Goal: Task Accomplishment & Management: Manage account settings

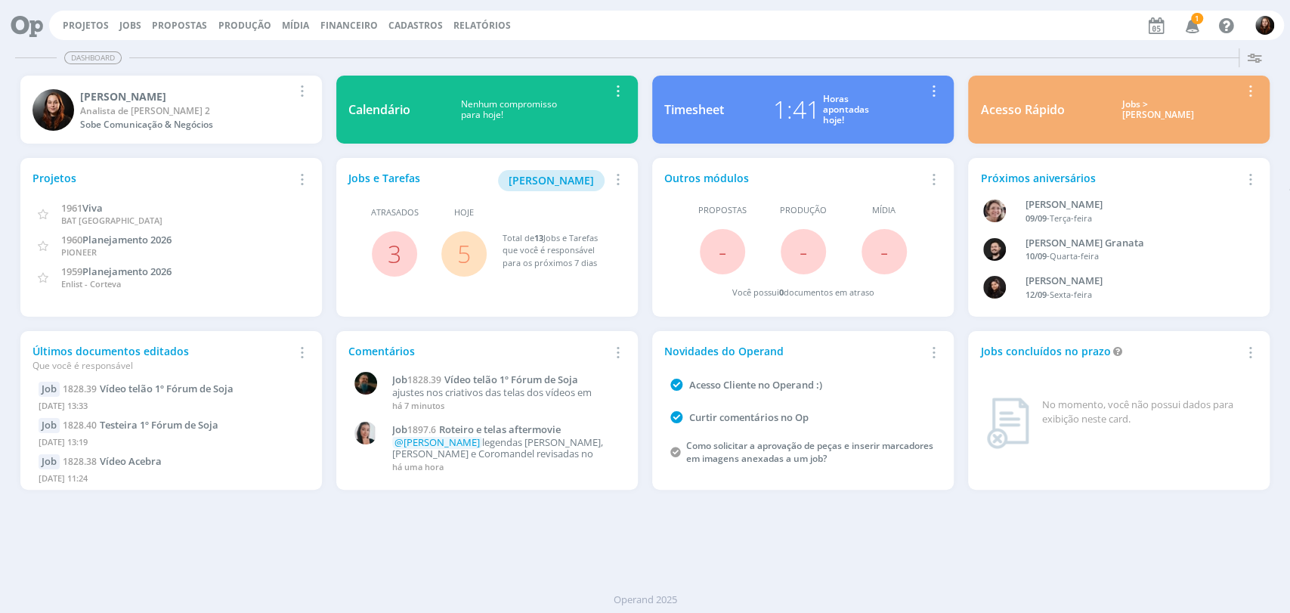
click at [463, 250] on link "5" at bounding box center [464, 253] width 14 height 32
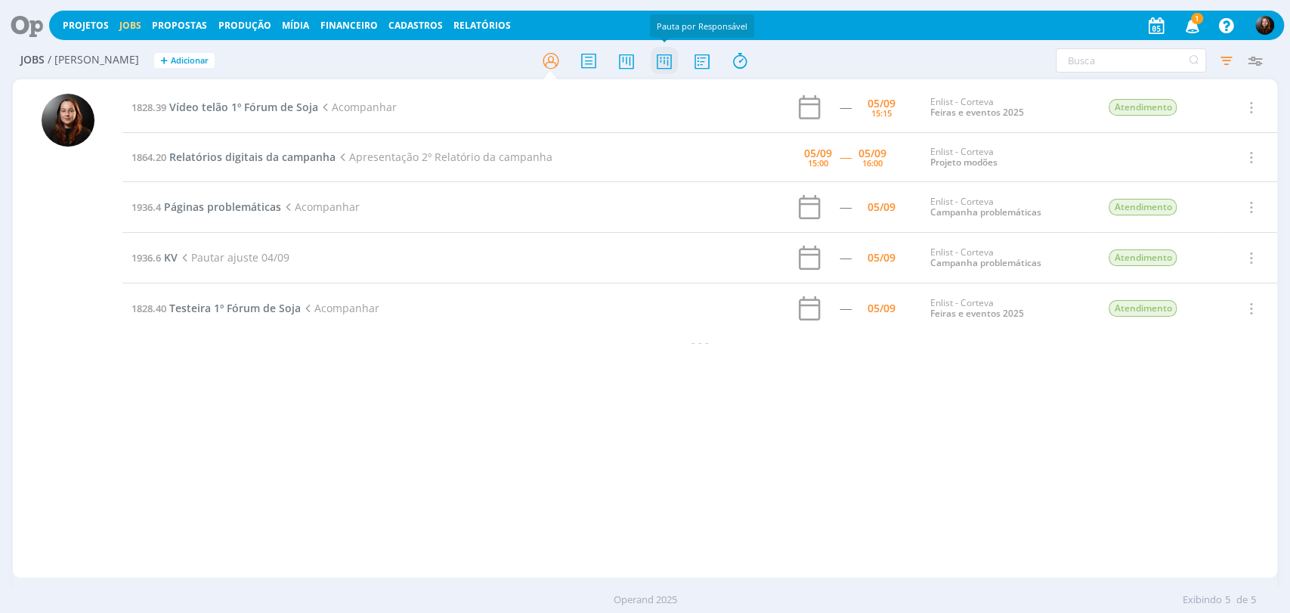
click at [666, 63] on icon at bounding box center [663, 60] width 27 height 29
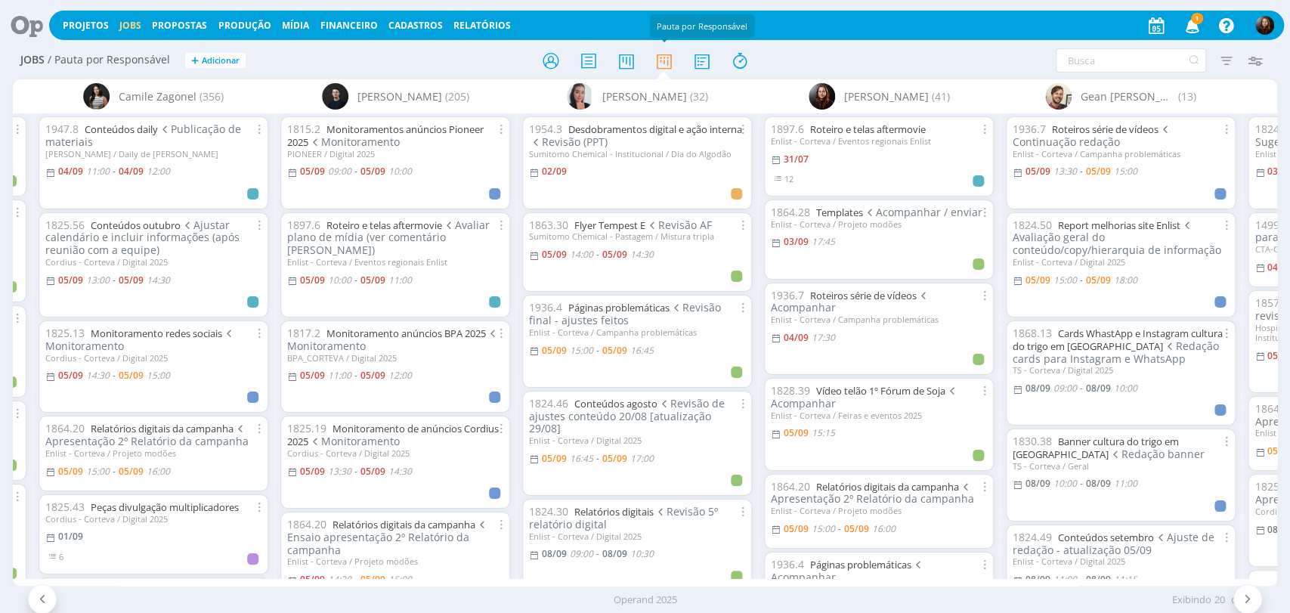
click at [490, 59] on div at bounding box center [645, 60] width 422 height 27
click at [611, 304] on link "Páginas problemáticas" at bounding box center [618, 308] width 101 height 14
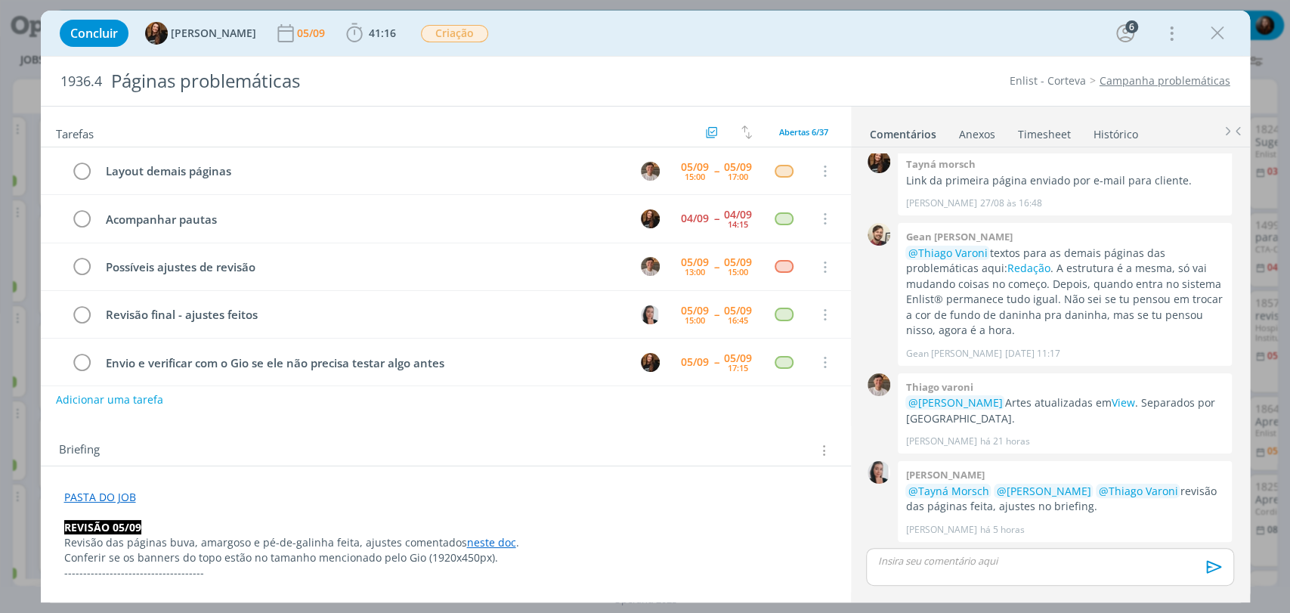
click at [775, 44] on div "Concluir Tayná Morsch 05/09 41:16 Iniciar Apontar Data * [DATE] Horas * 00:00 T…" at bounding box center [645, 33] width 1186 height 36
click at [1223, 32] on icon "dialog" at bounding box center [1217, 33] width 23 height 23
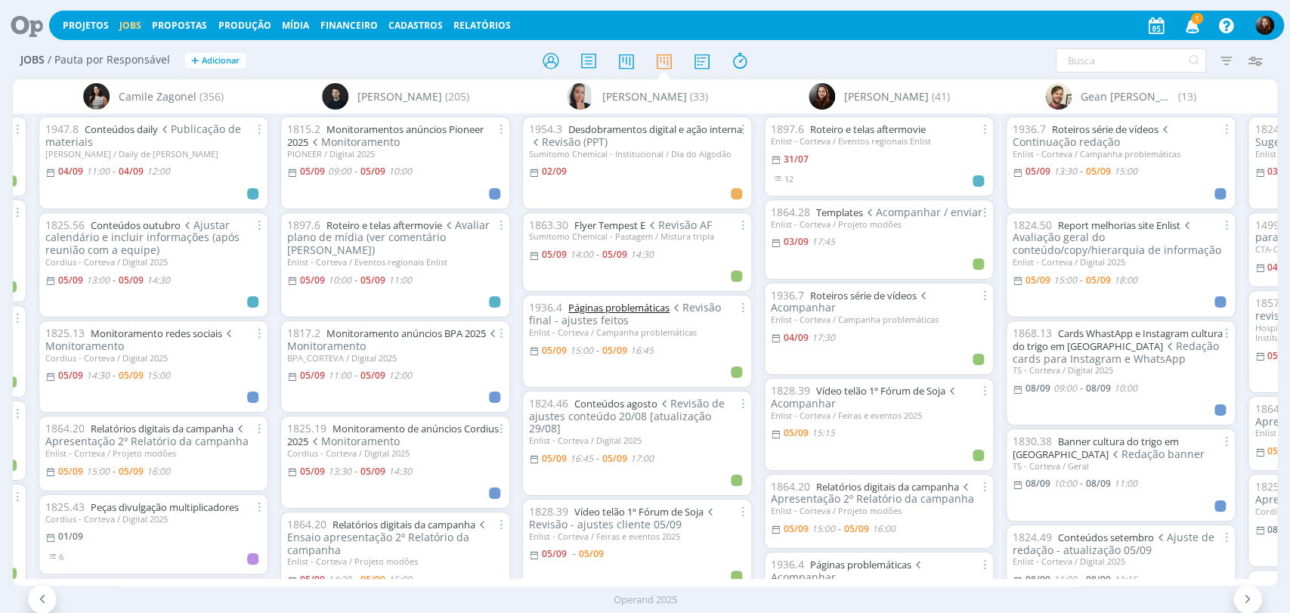
click at [634, 309] on link "Páginas problemáticas" at bounding box center [618, 308] width 101 height 14
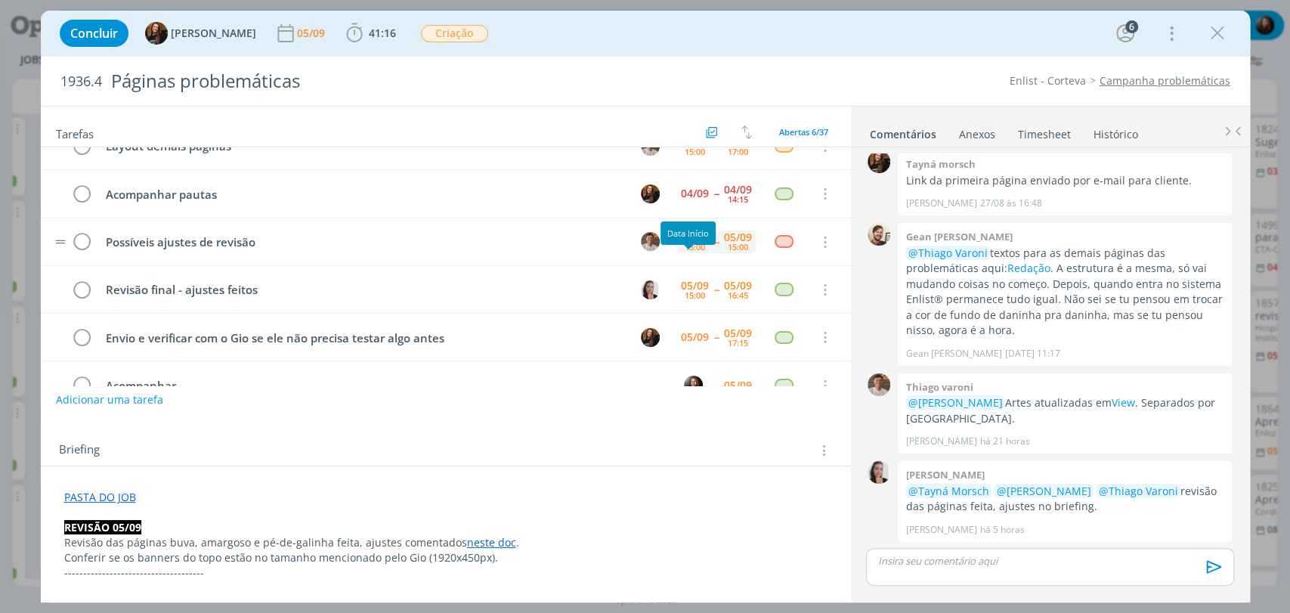
scroll to position [57, 0]
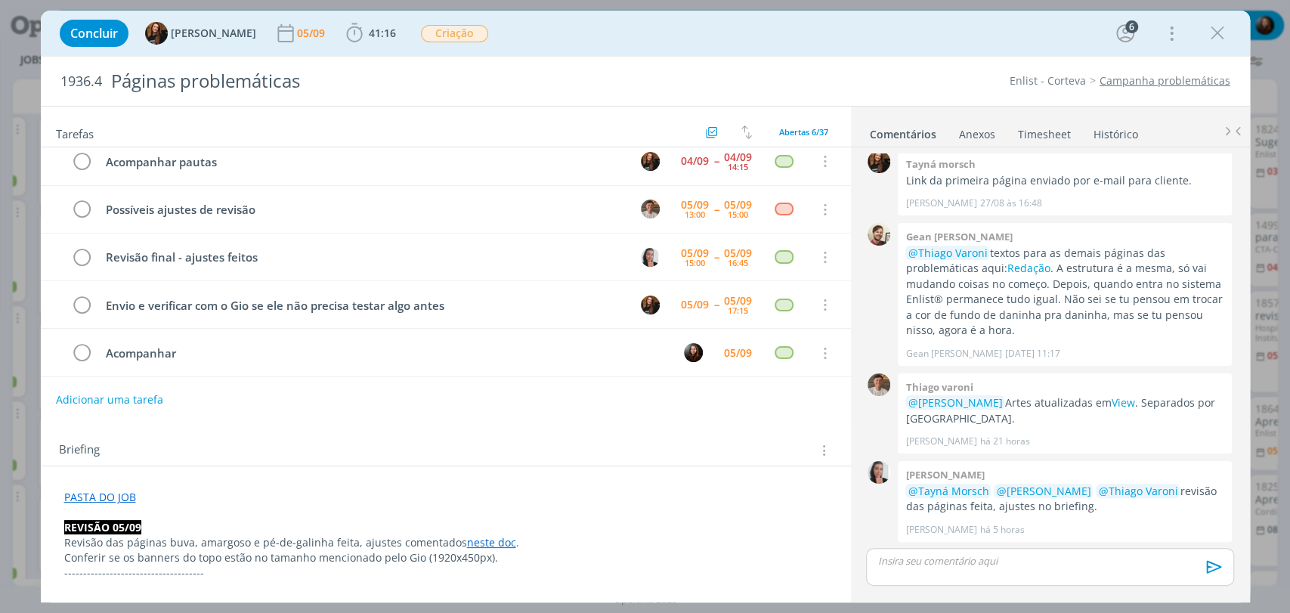
drag, startPoint x: 1218, startPoint y: 28, endPoint x: 853, endPoint y: 79, distance: 368.5
click at [1218, 28] on icon "dialog" at bounding box center [1217, 33] width 23 height 23
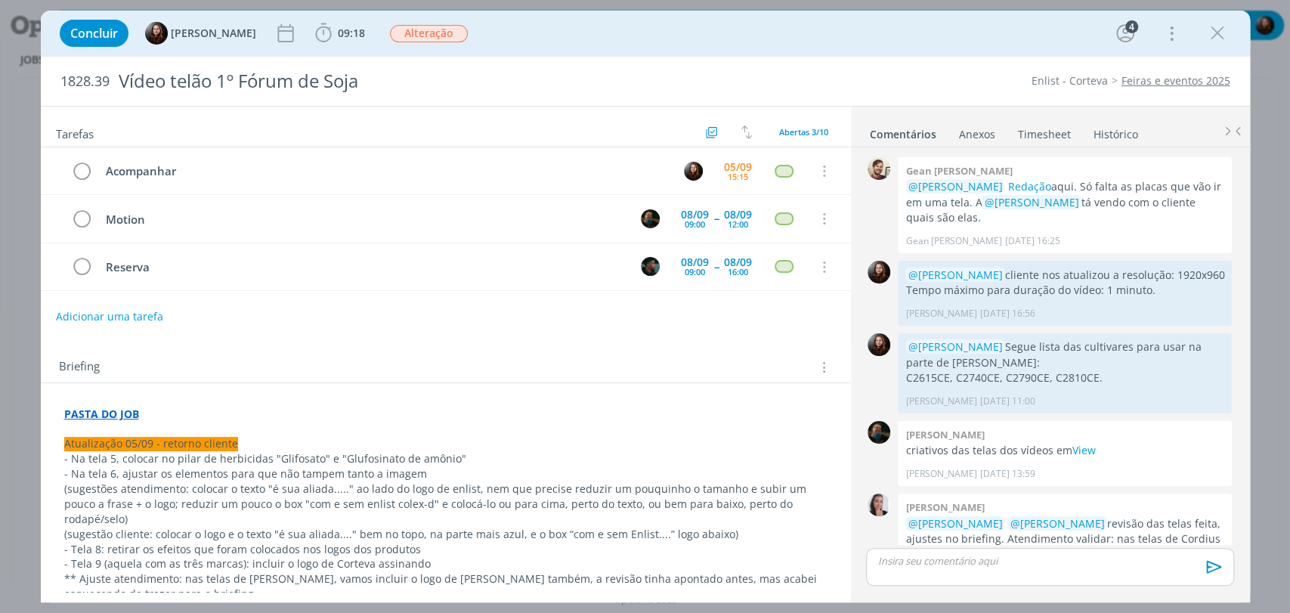
scroll to position [710, 0]
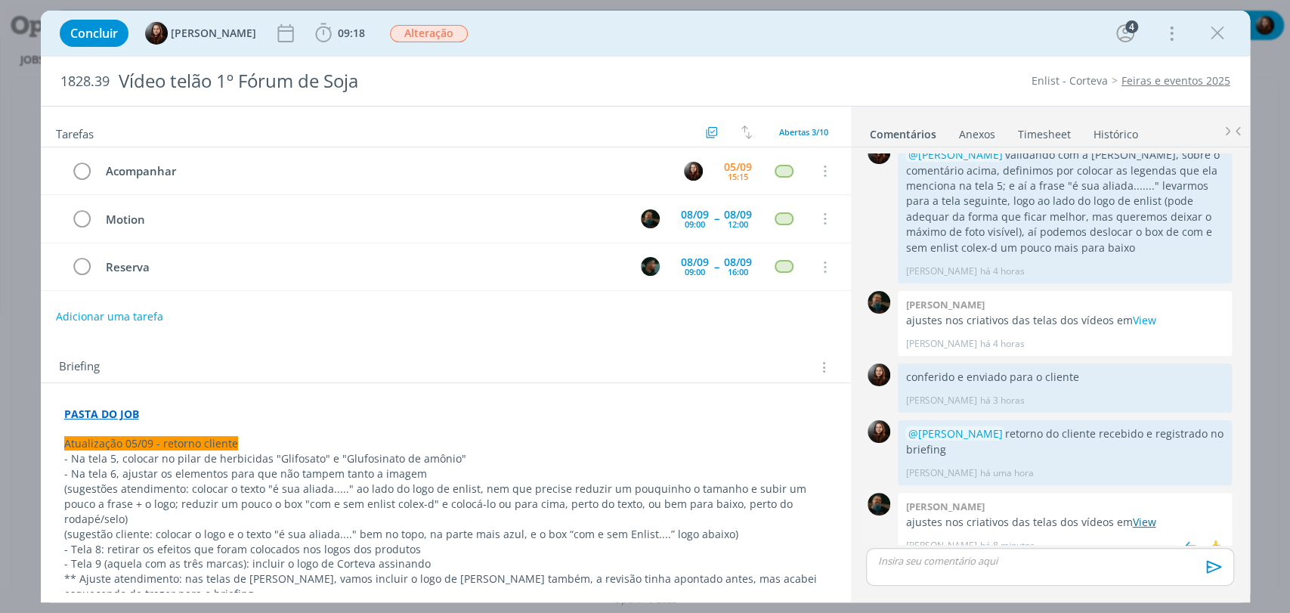
click at [1142, 515] on link "View" at bounding box center [1143, 522] width 23 height 14
click at [620, 32] on div "Concluir Eduarda Pereira 09:18 Iniciar Apontar Data * 05/09/2025 Horas * 00:00 …" at bounding box center [645, 33] width 1186 height 36
click at [150, 312] on button "Adicionar uma tarefa" at bounding box center [108, 316] width 107 height 26
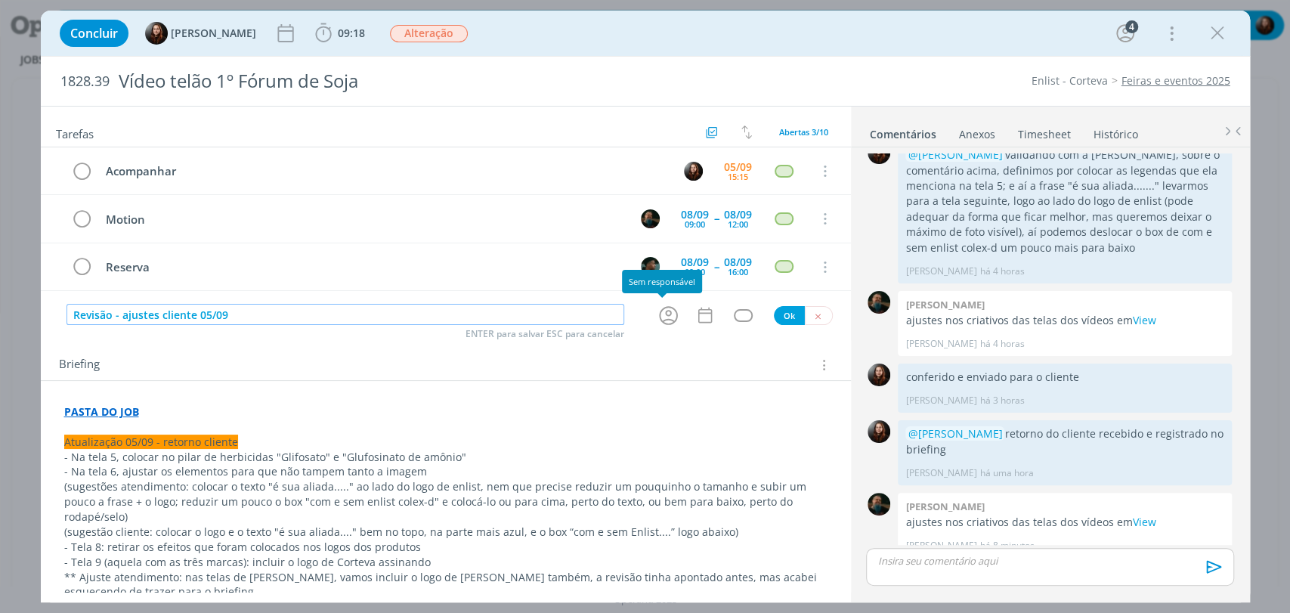
click at [664, 317] on icon "dialog" at bounding box center [668, 315] width 23 height 23
type input "Revisão - ajustes cliente 05/09"
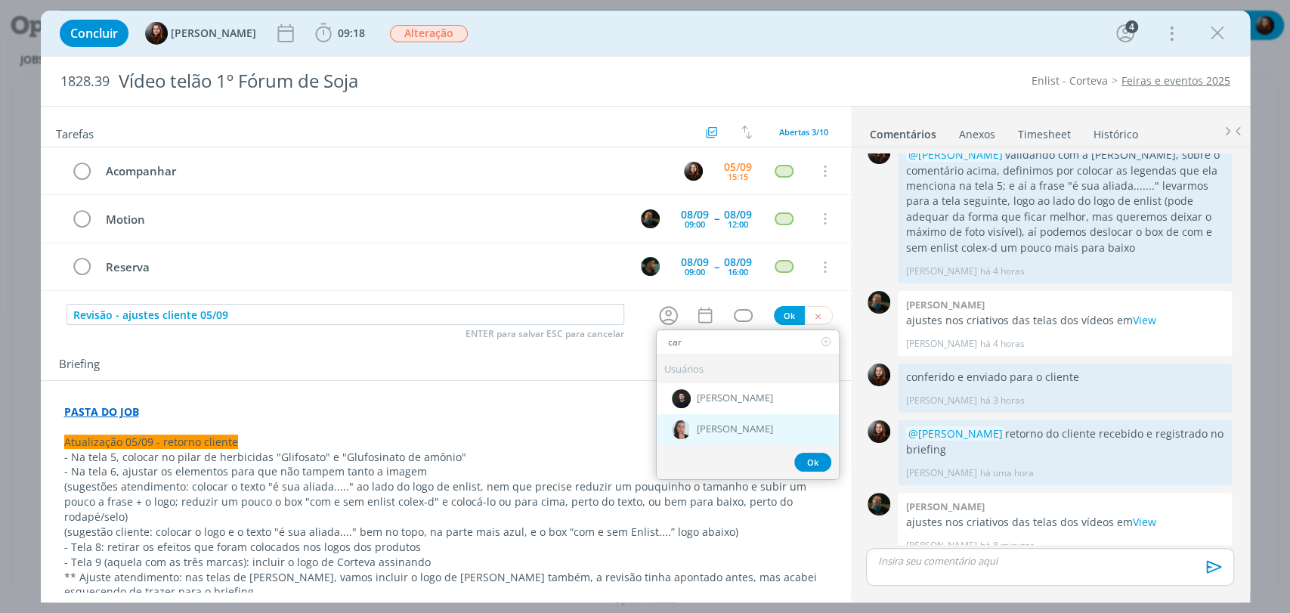
type input "car"
click at [699, 425] on span "[PERSON_NAME]" at bounding box center [735, 429] width 76 height 12
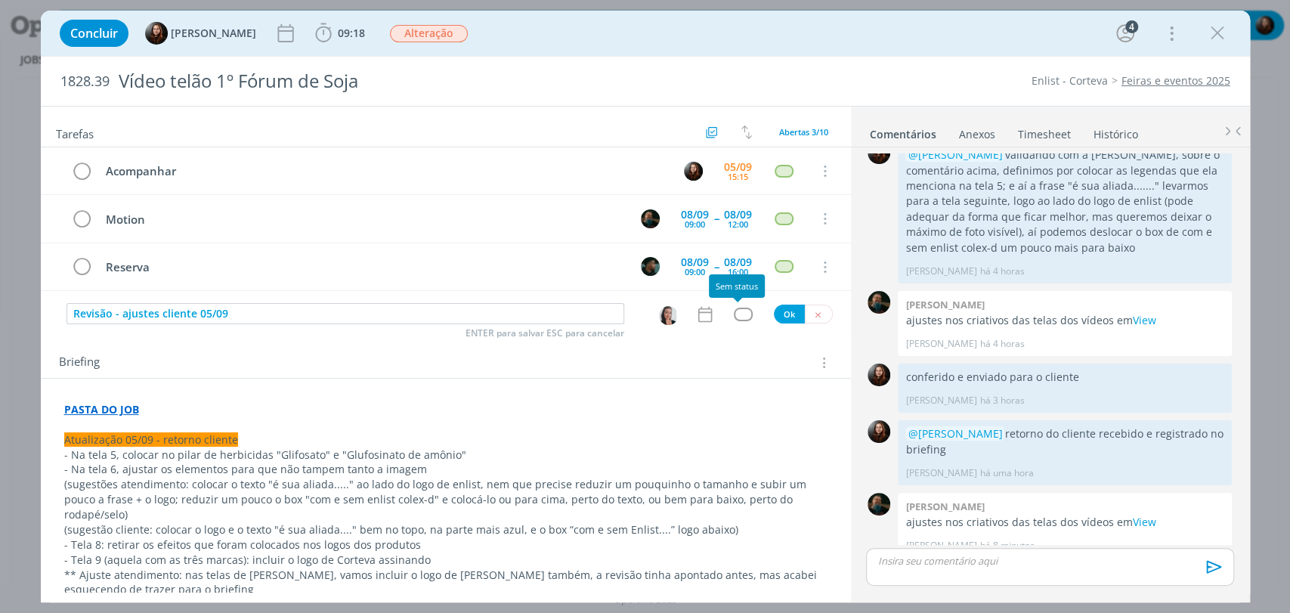
click at [734, 318] on div "dialog" at bounding box center [743, 314] width 19 height 13
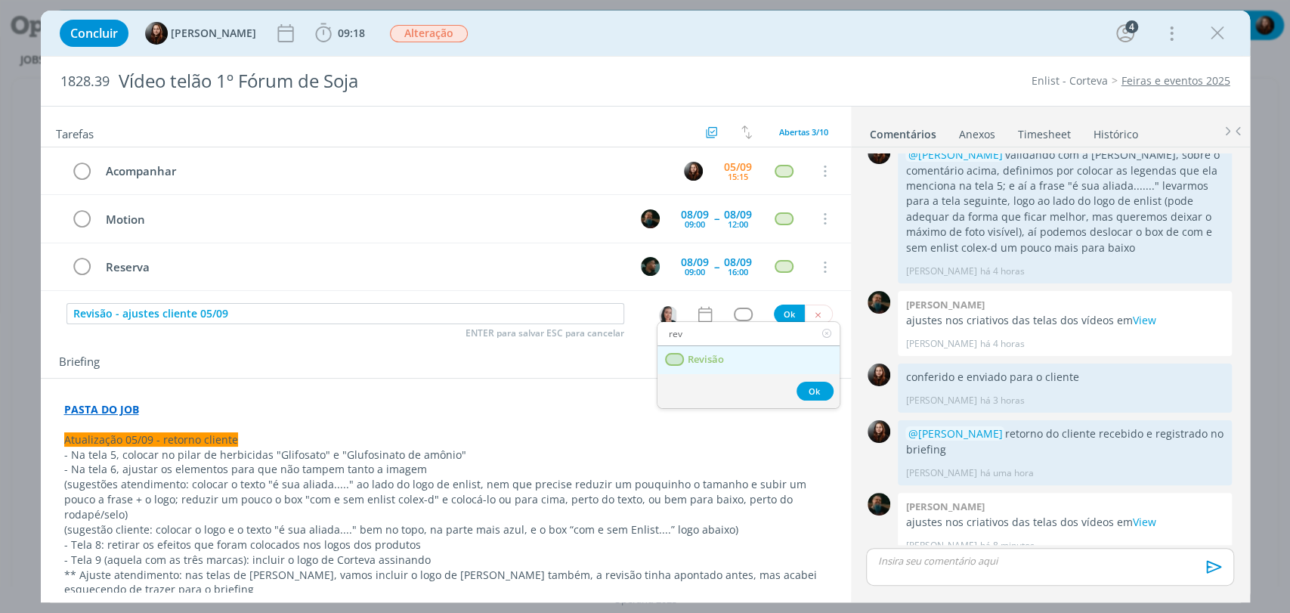
type input "rev"
click at [710, 362] on span "Revisão" at bounding box center [705, 360] width 36 height 12
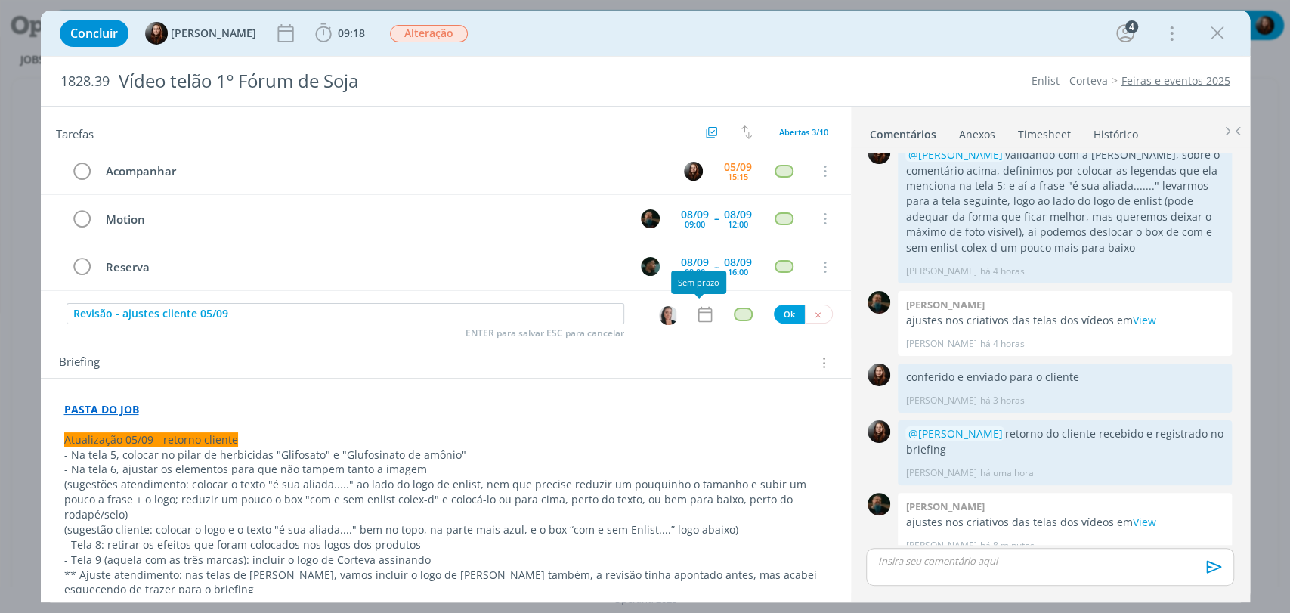
click at [697, 311] on icon "dialog" at bounding box center [705, 315] width 20 height 20
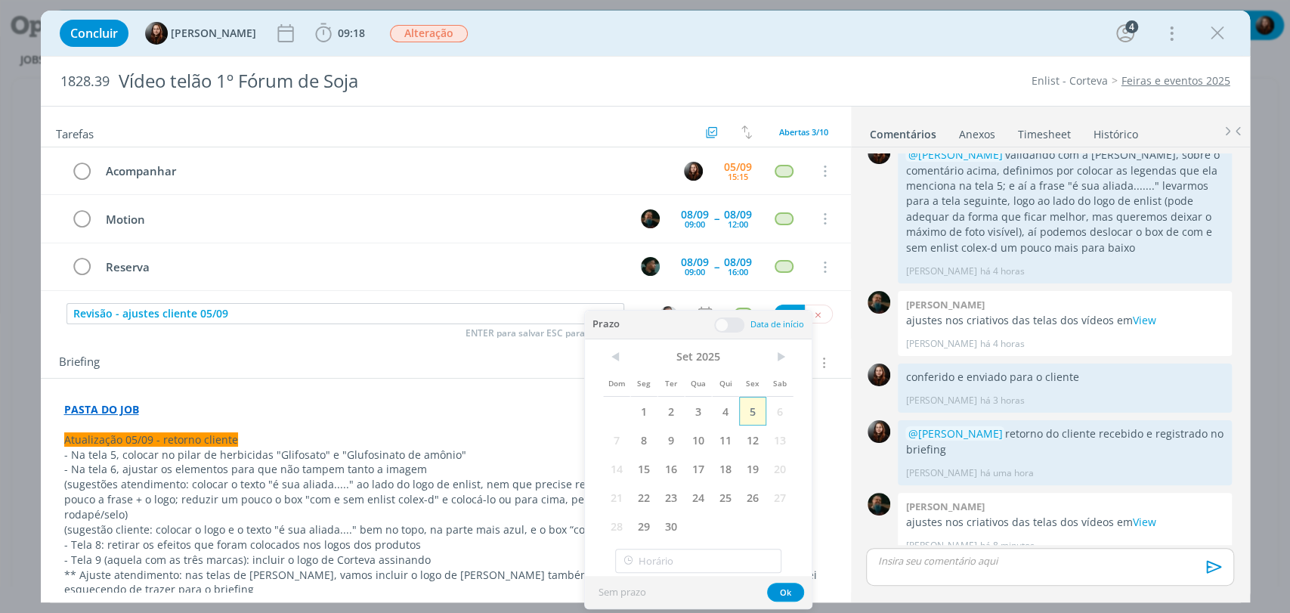
click at [756, 413] on span "5" at bounding box center [752, 411] width 27 height 29
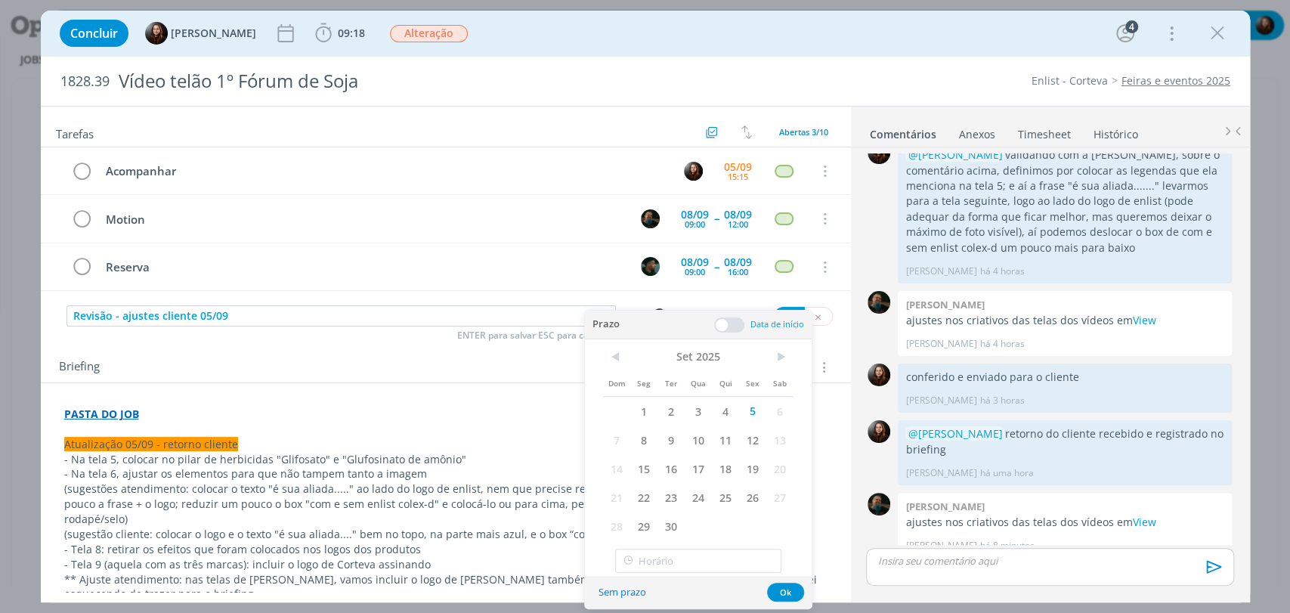
click at [731, 327] on span at bounding box center [729, 324] width 30 height 15
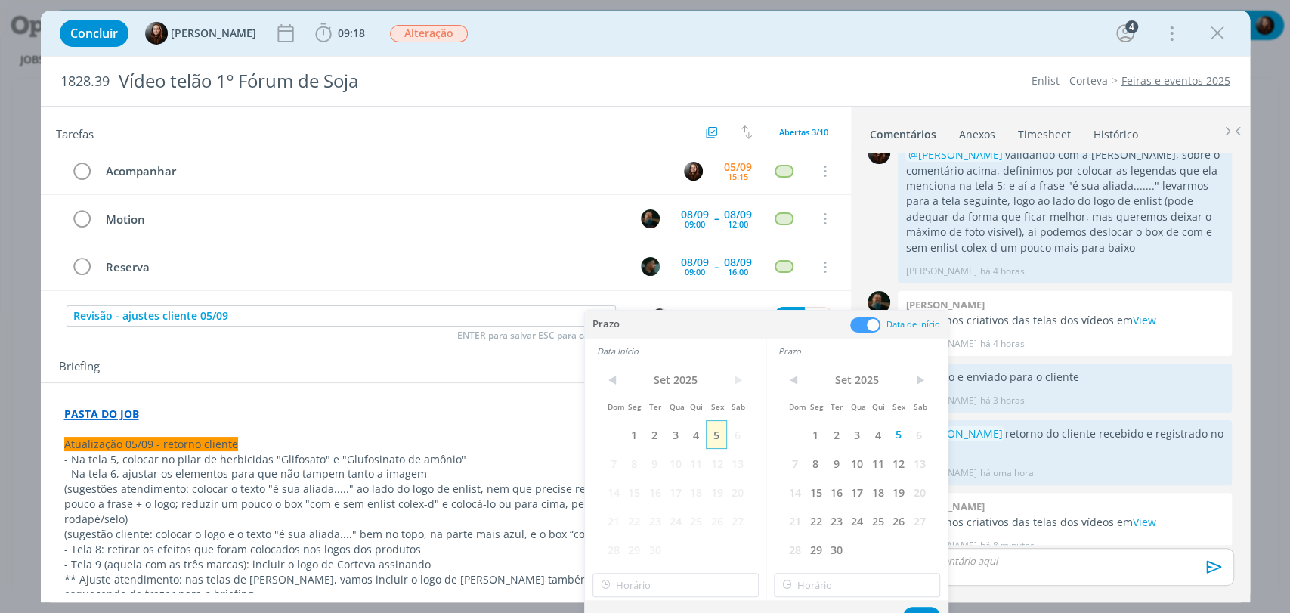
click at [724, 433] on span "5" at bounding box center [716, 434] width 20 height 29
click at [922, 607] on button "Ok" at bounding box center [921, 616] width 37 height 19
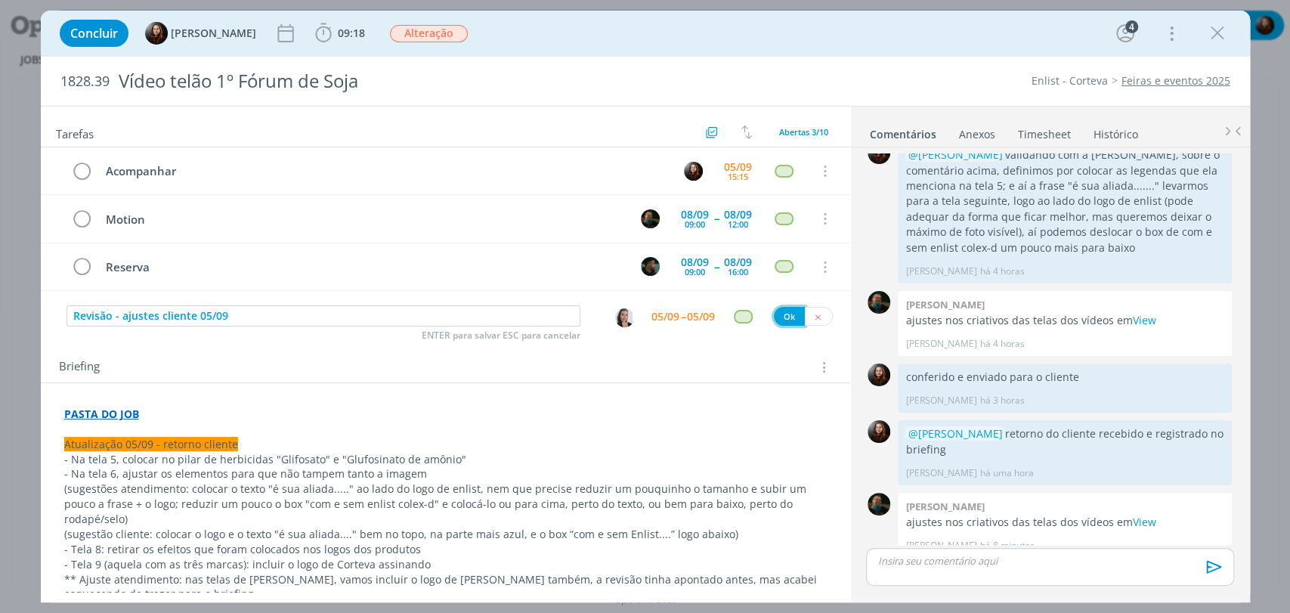
click at [774, 317] on button "Ok" at bounding box center [789, 316] width 31 height 19
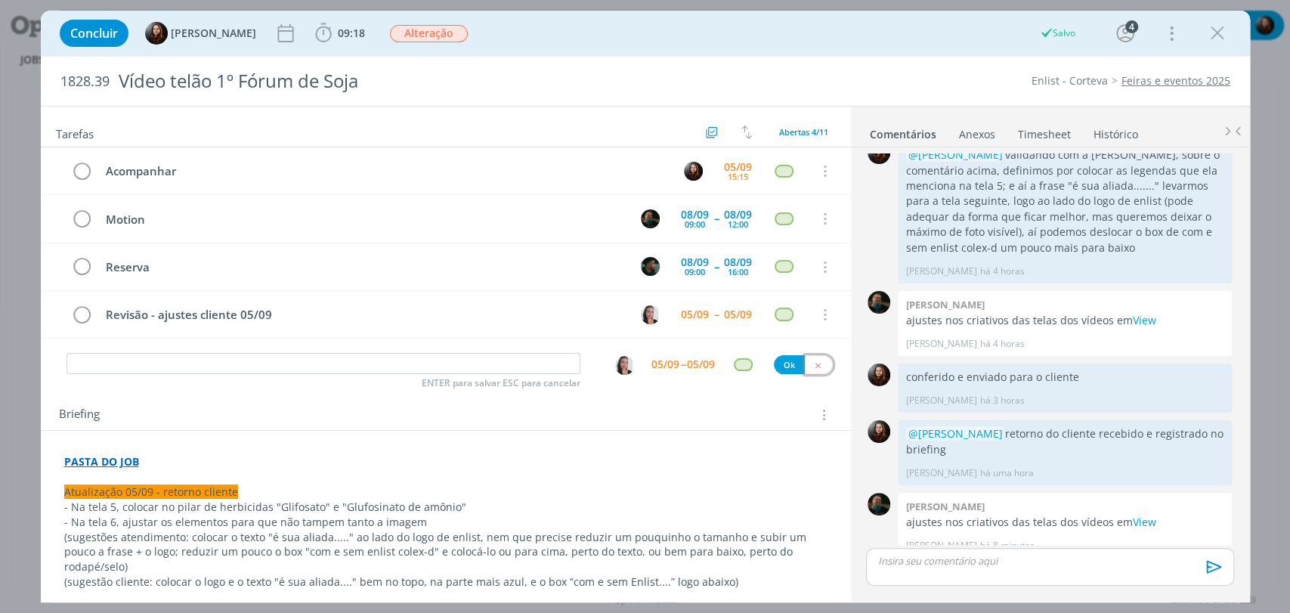
click at [813, 365] on icon "dialog" at bounding box center [818, 365] width 10 height 10
click at [579, 47] on div "Concluir Eduarda Pereira 09:18 Iniciar Apontar Data * 05/09/2025 Horas * 00:00 …" at bounding box center [645, 33] width 1186 height 36
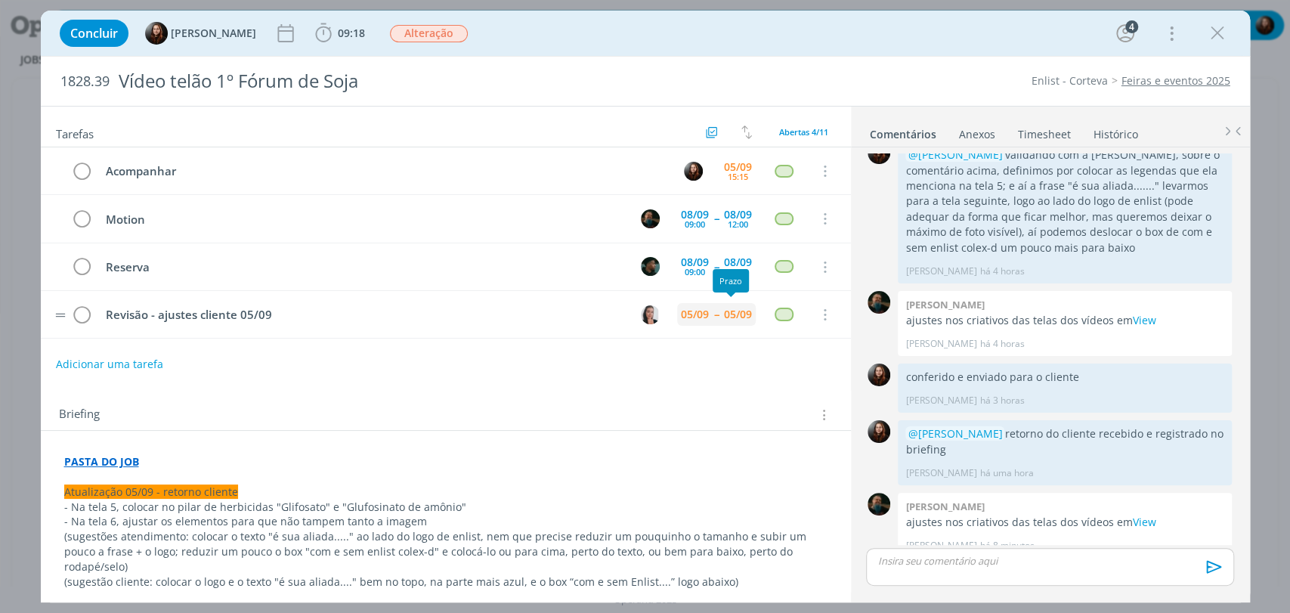
click at [714, 309] on span "--" at bounding box center [716, 314] width 5 height 11
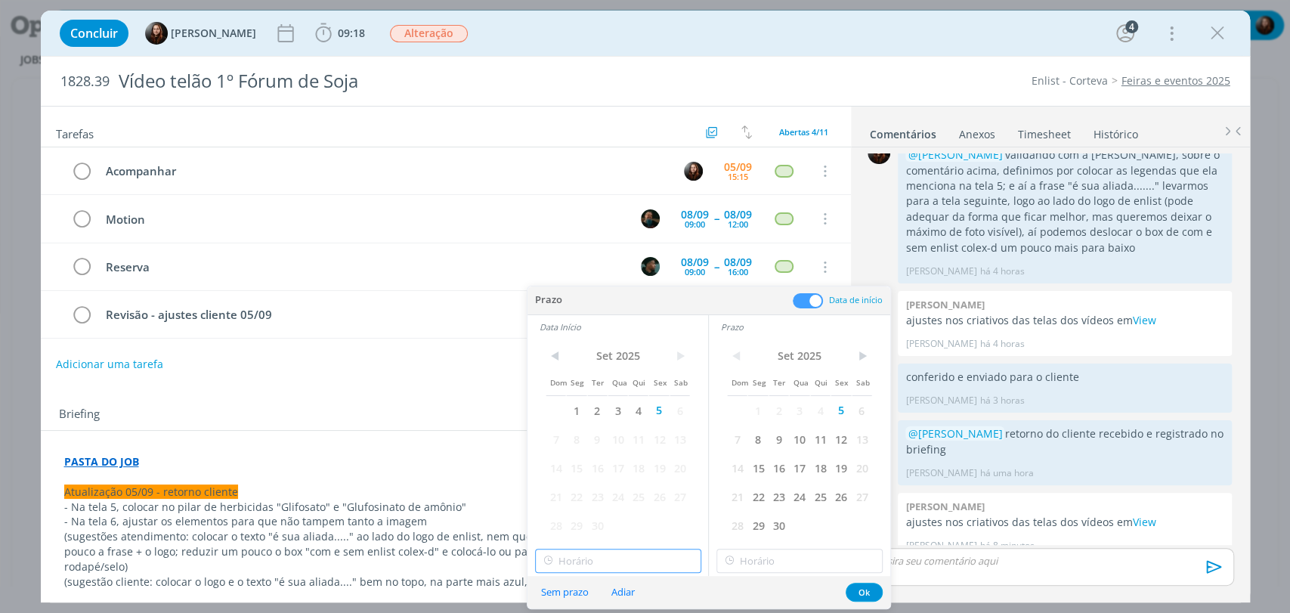
type input "15:00"
click at [617, 564] on input "15:00" at bounding box center [618, 561] width 166 height 24
click at [750, 33] on div "Concluir Eduarda Pereira 09:18 Iniciar Apontar Data * 05/09/2025 Horas * 00:00 …" at bounding box center [645, 33] width 1186 height 36
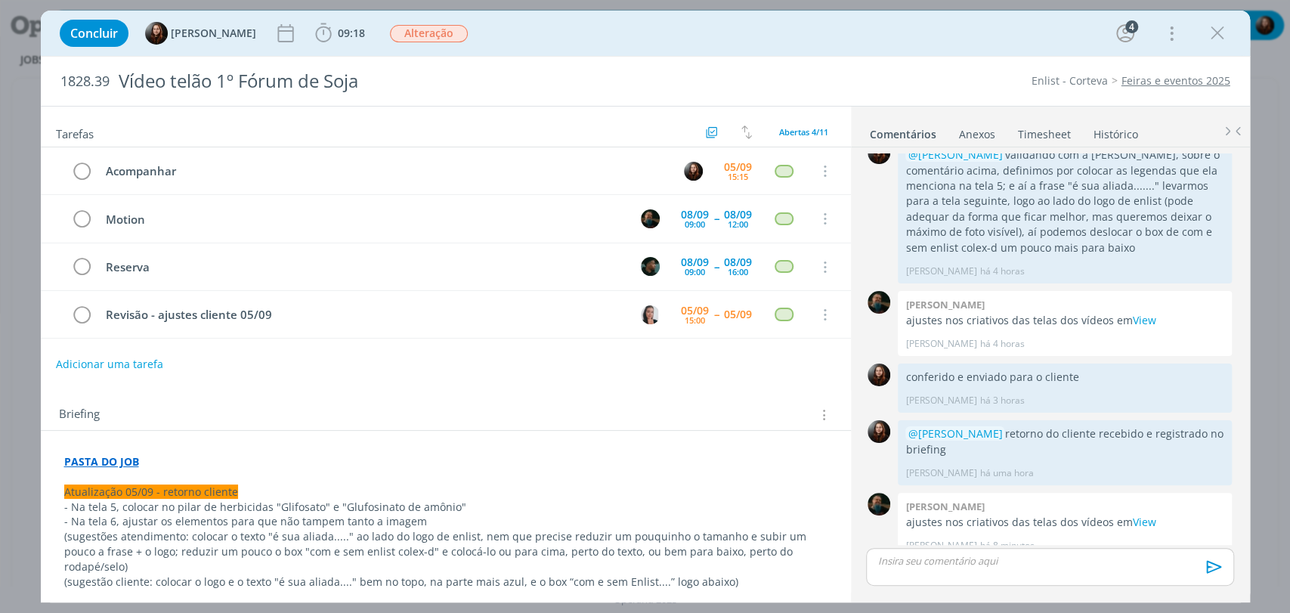
click at [723, 394] on div "Briefing Briefings Predefinidos Versões do Briefing Ver Briefing do Projeto" at bounding box center [446, 410] width 810 height 41
click at [742, 312] on div "05/09" at bounding box center [738, 314] width 28 height 11
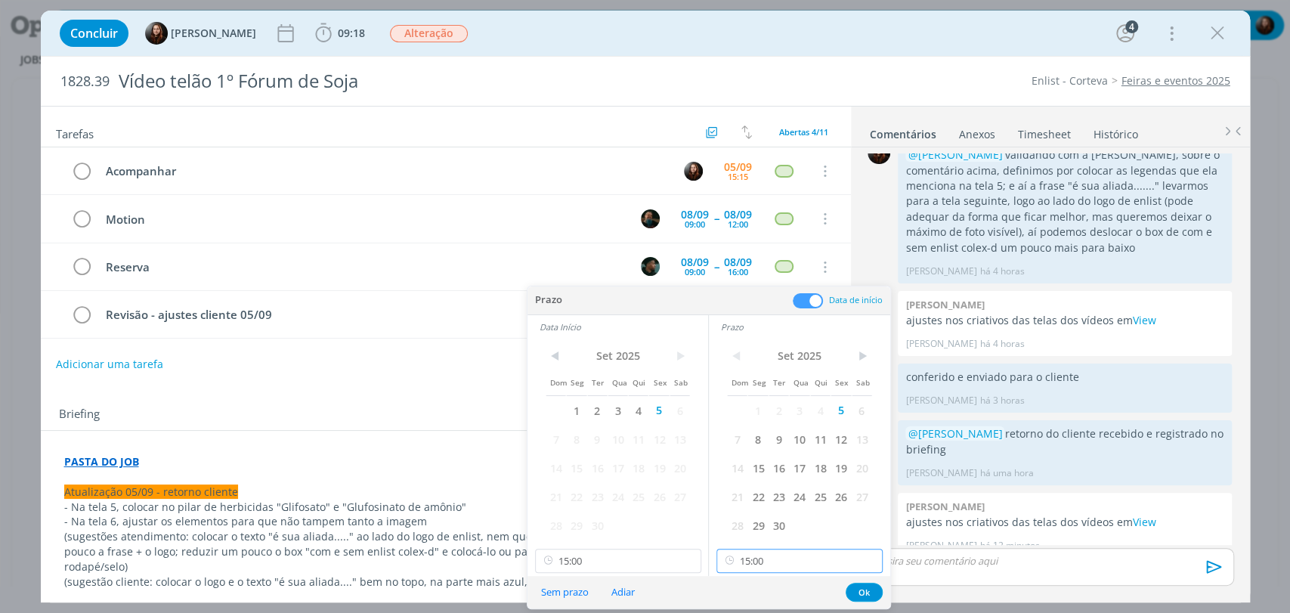
click at [790, 561] on input "15:00" at bounding box center [799, 561] width 166 height 24
click at [759, 489] on div "15:30" at bounding box center [801, 490] width 169 height 27
type input "15:30"
click at [855, 585] on button "Ok" at bounding box center [864, 592] width 37 height 19
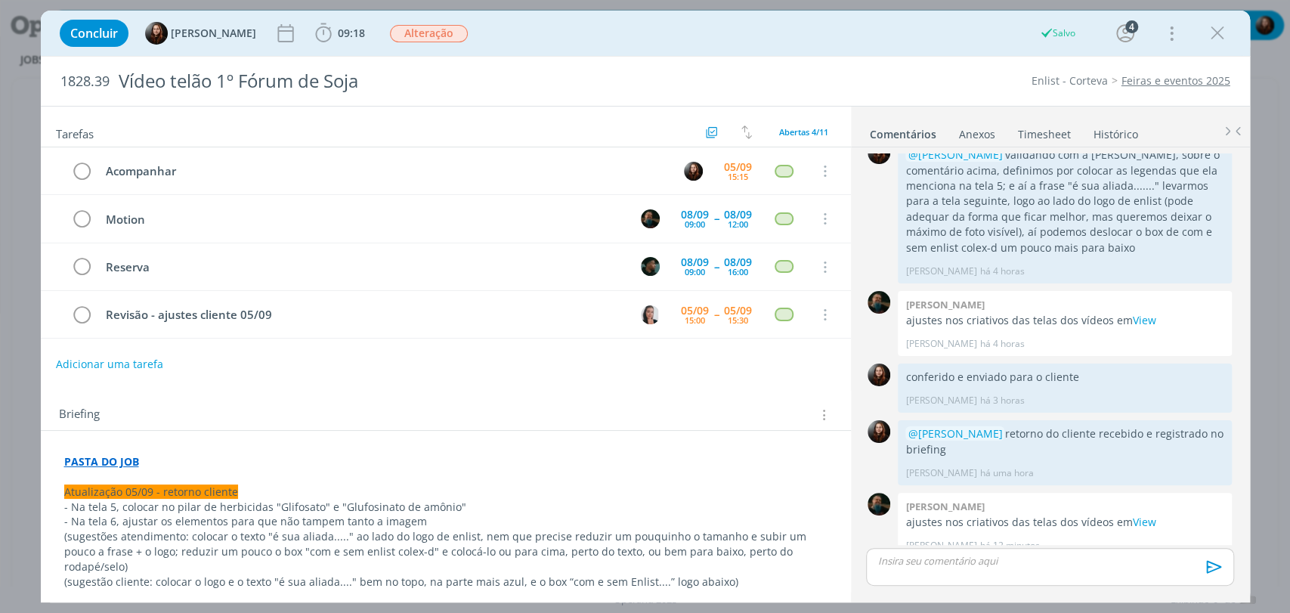
click at [572, 390] on div "Briefing Briefings Predefinidos Versões do Briefing Ver Briefing do Projeto" at bounding box center [446, 410] width 810 height 41
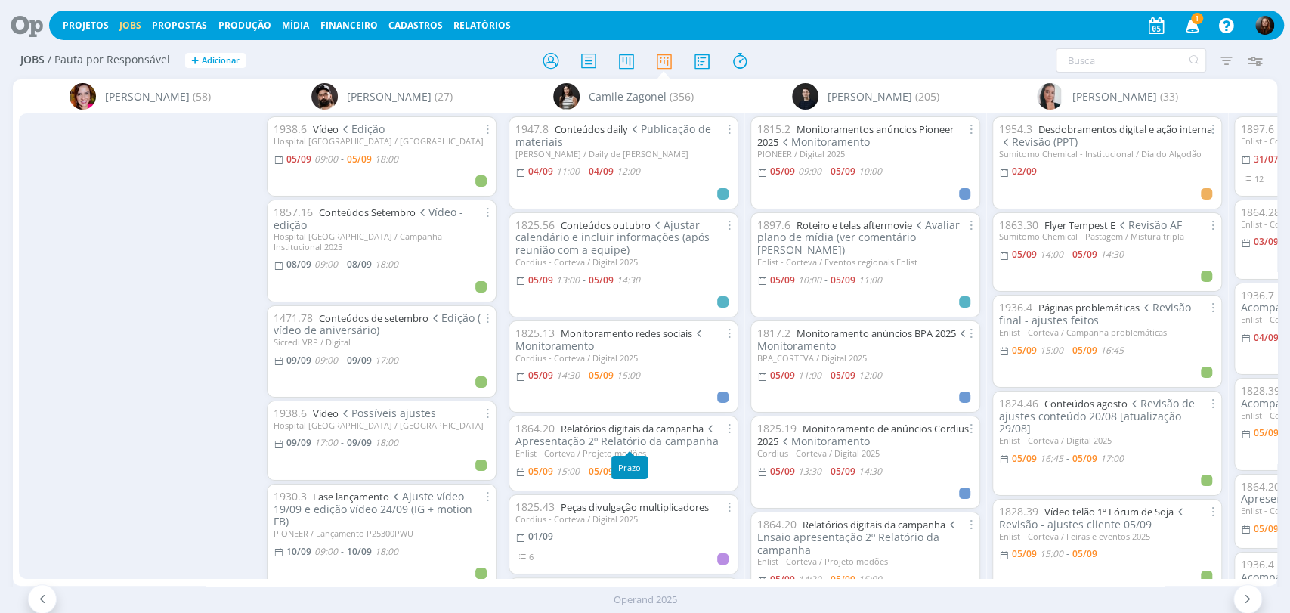
scroll to position [0, 470]
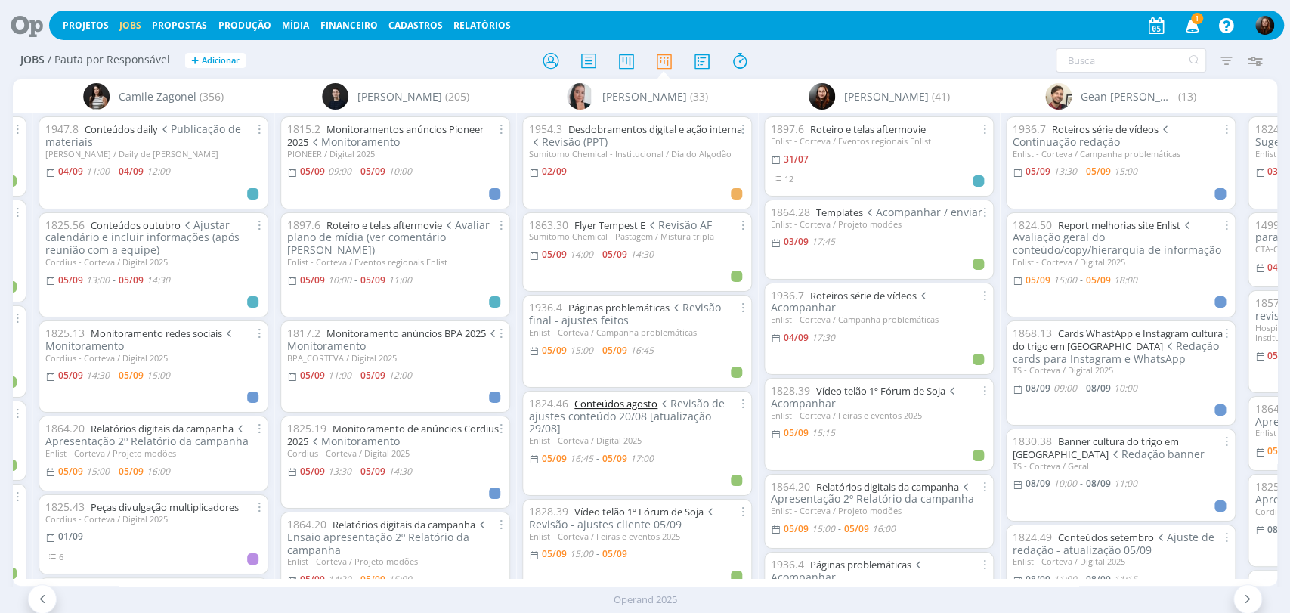
click at [635, 400] on link "Conteúdos agosto" at bounding box center [615, 404] width 83 height 14
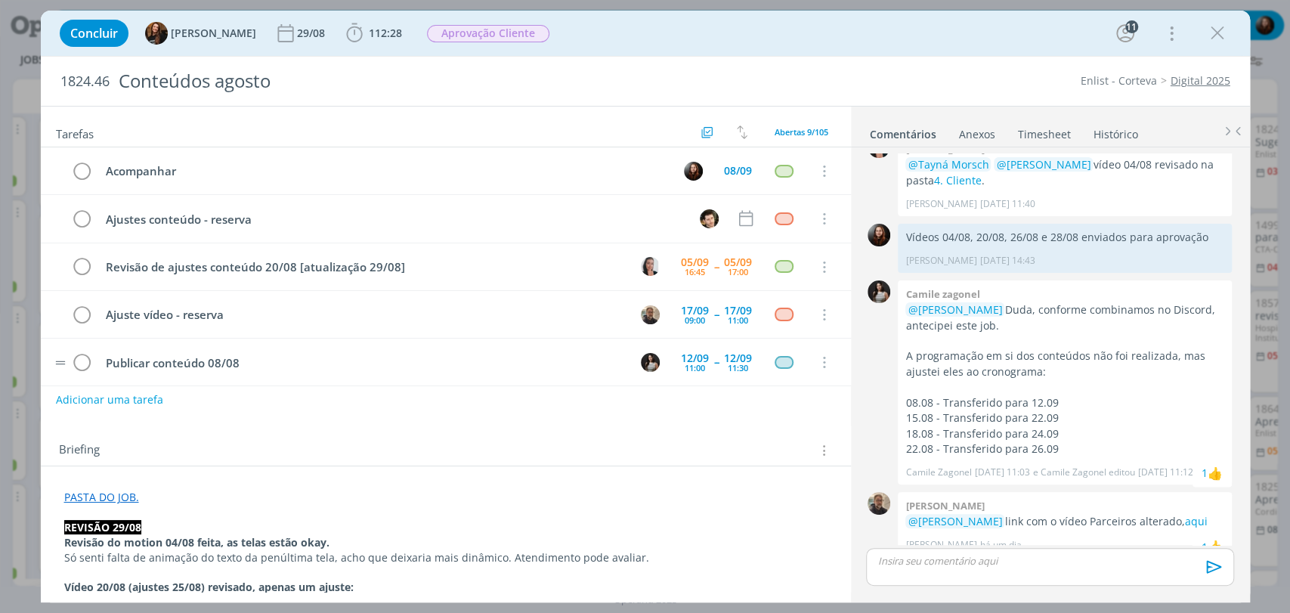
scroll to position [48, 0]
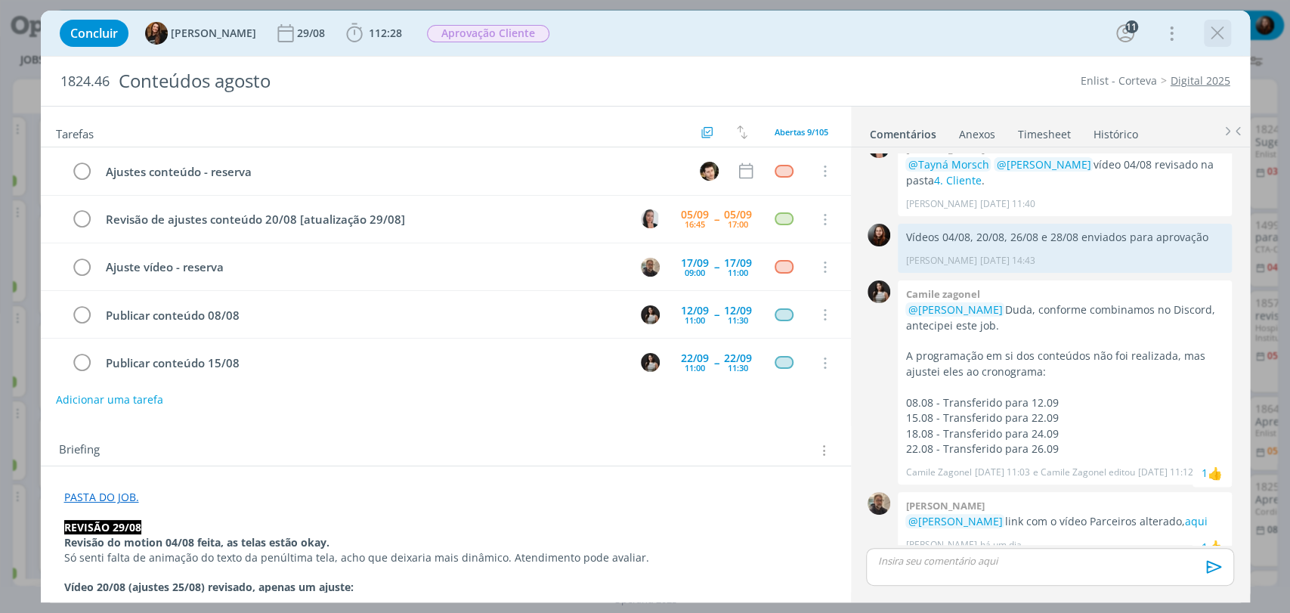
click at [1215, 32] on icon "dialog" at bounding box center [1217, 33] width 23 height 23
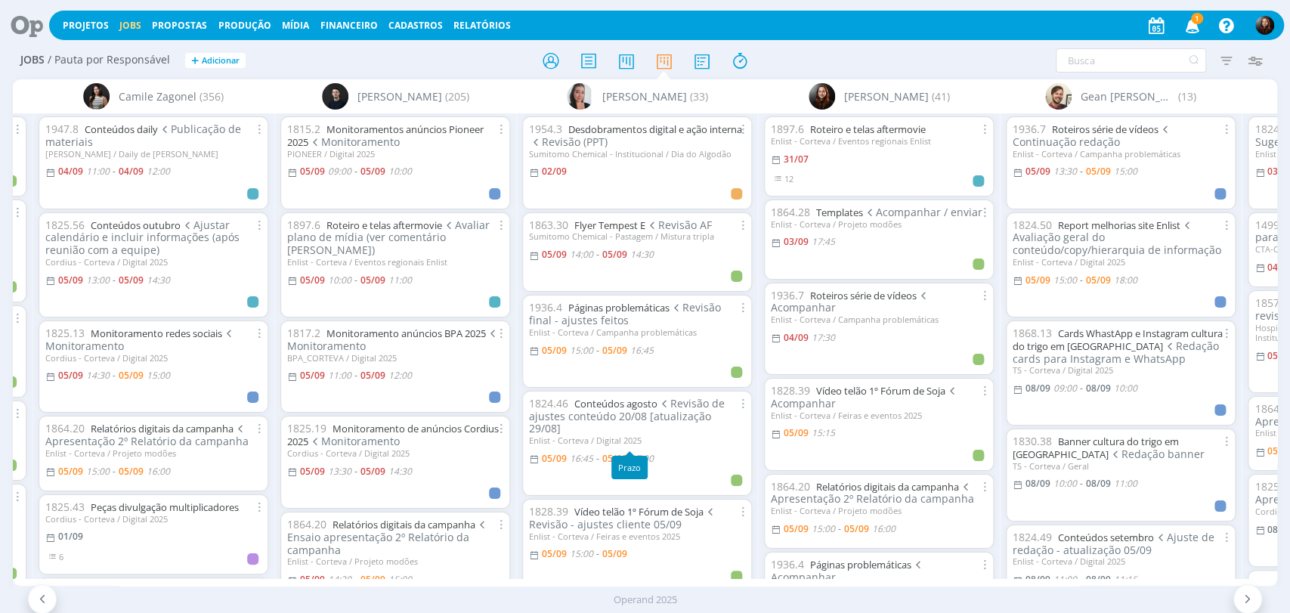
click at [648, 452] on span "17:00" at bounding box center [641, 458] width 23 height 13
type input "17:00"
type input "16:45"
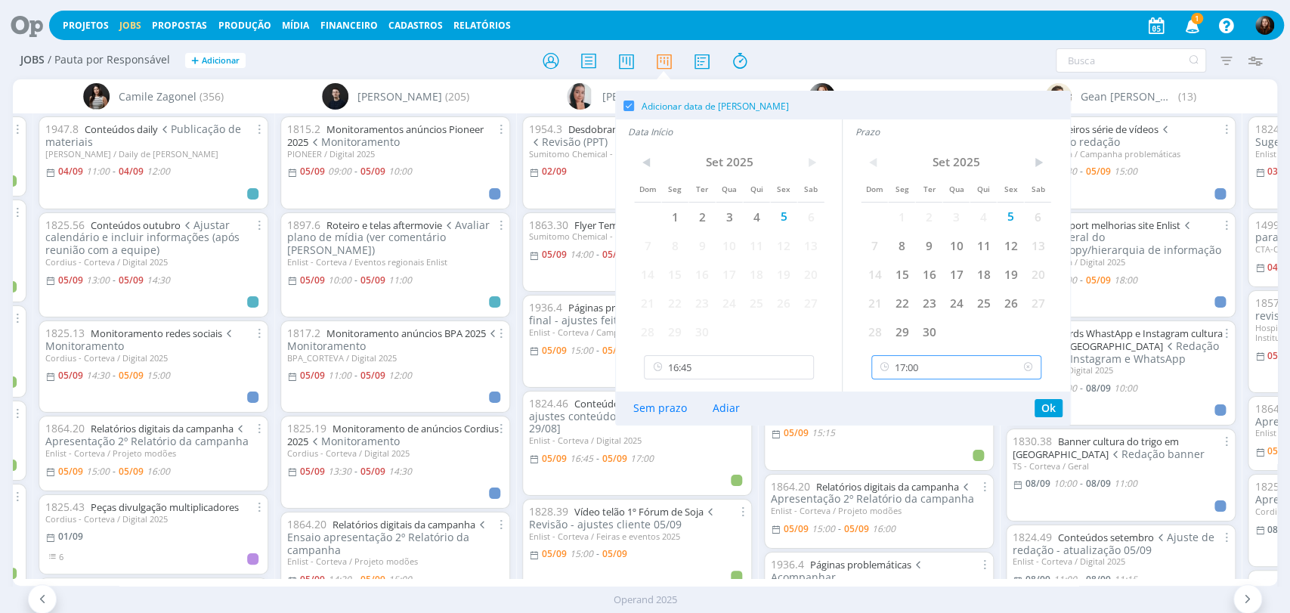
click at [904, 368] on input "17:00" at bounding box center [956, 367] width 170 height 24
click at [888, 484] on div "17:30" at bounding box center [958, 488] width 172 height 27
type input "17:30"
click at [716, 366] on input "16:45" at bounding box center [729, 367] width 170 height 24
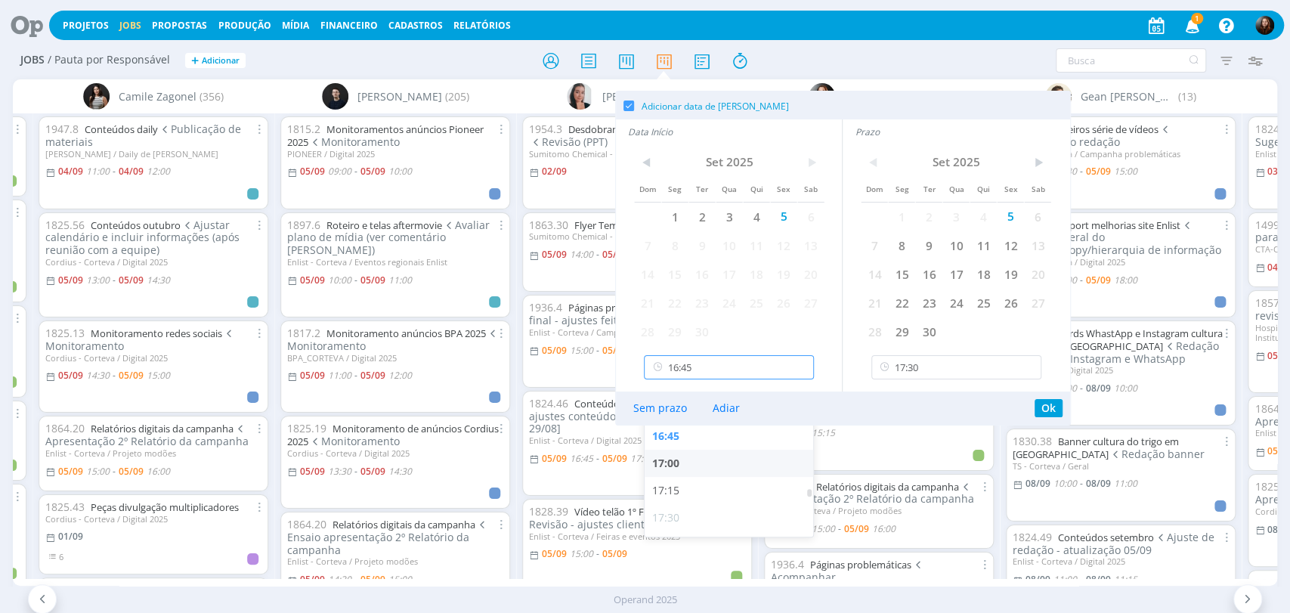
scroll to position [1792, 0]
click at [676, 485] on div "17:15" at bounding box center [731, 488] width 172 height 27
type input "17:15"
click at [1055, 404] on button "Ok" at bounding box center [1048, 408] width 28 height 18
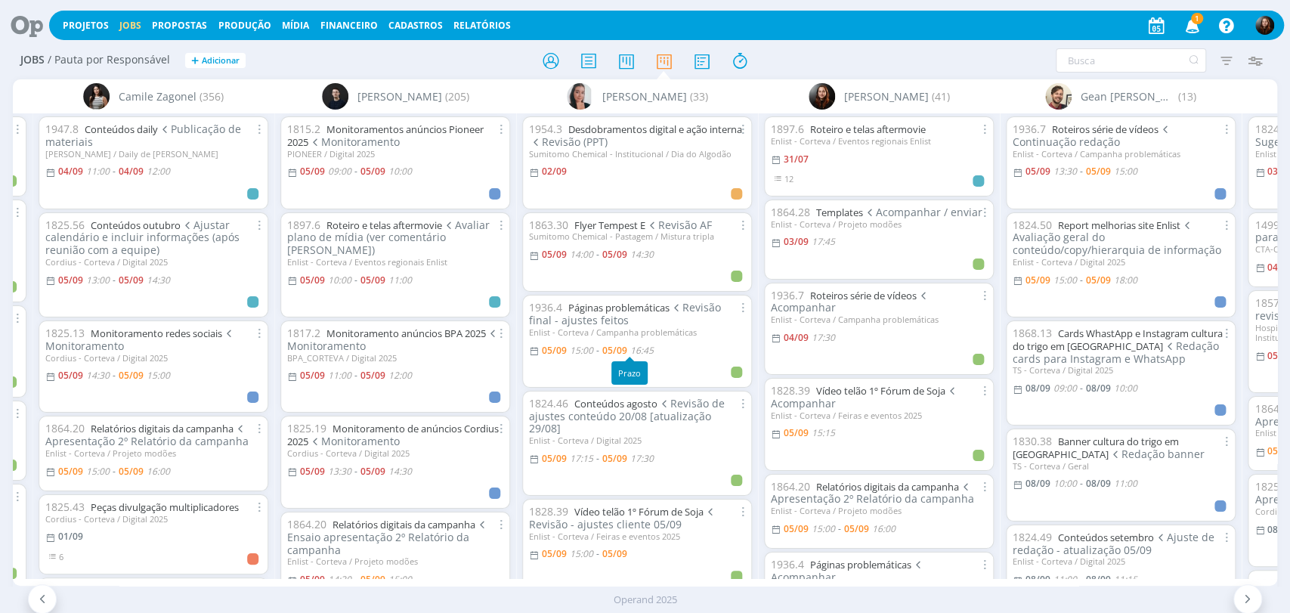
click at [647, 348] on span "16:45" at bounding box center [641, 350] width 23 height 13
type input "16:45"
type input "15:00"
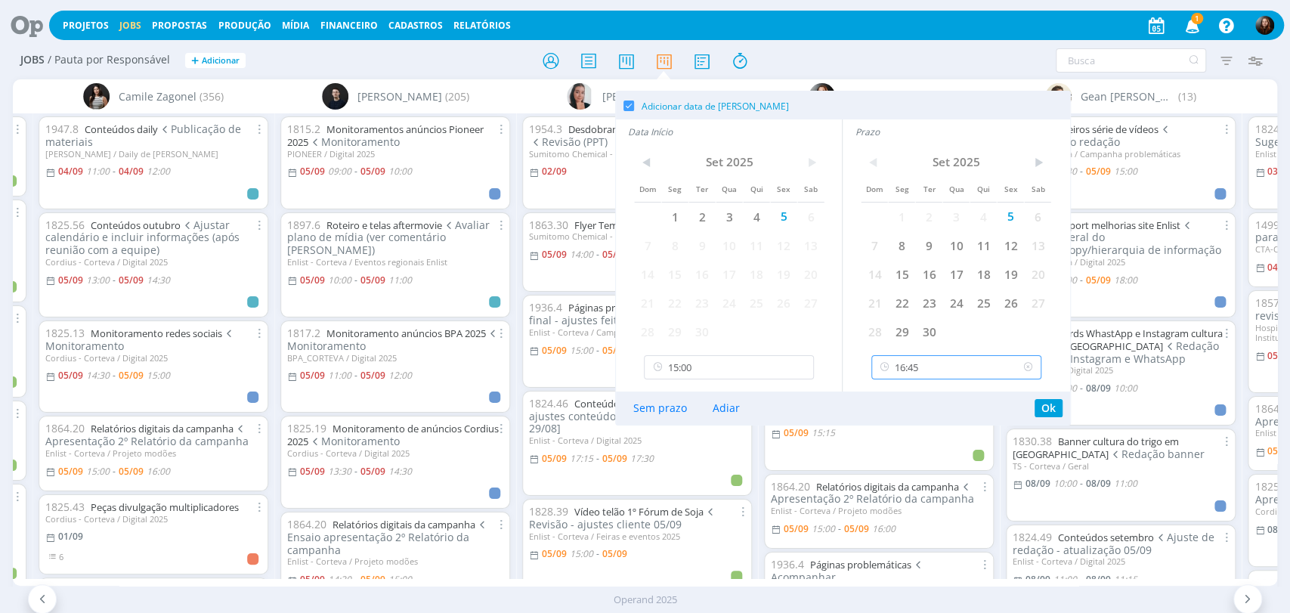
scroll to position [1708, 0]
click at [900, 370] on input "16:45" at bounding box center [956, 367] width 170 height 24
click at [898, 489] on div "17:15" at bounding box center [958, 488] width 172 height 27
type input "17:15"
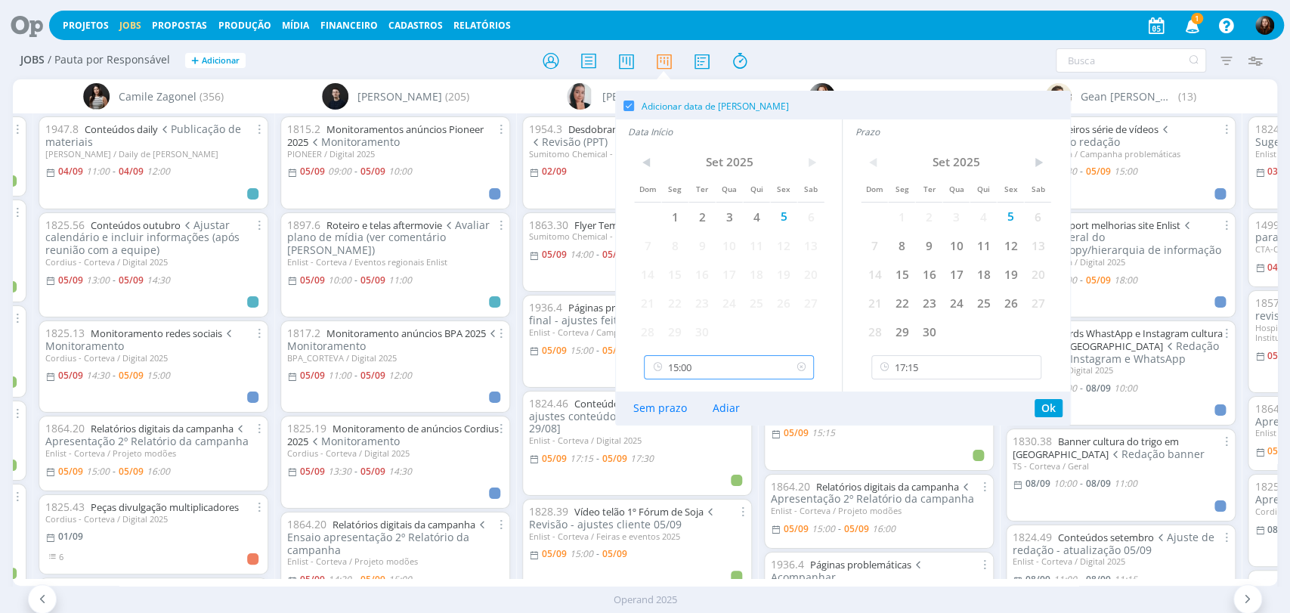
scroll to position [1517, 0]
click at [712, 373] on input "15:00" at bounding box center [729, 367] width 170 height 24
click at [676, 486] on div "15:30" at bounding box center [731, 488] width 172 height 27
type input "15:30"
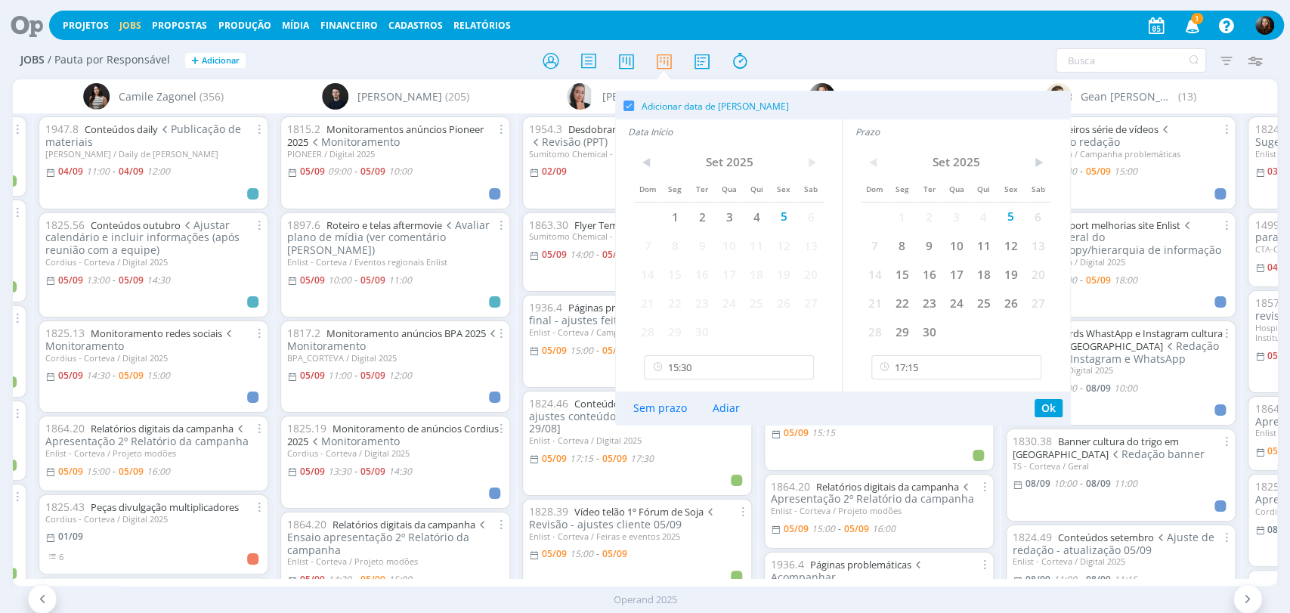
click at [481, 60] on div at bounding box center [645, 60] width 422 height 27
